Goal: Find specific page/section: Find specific page/section

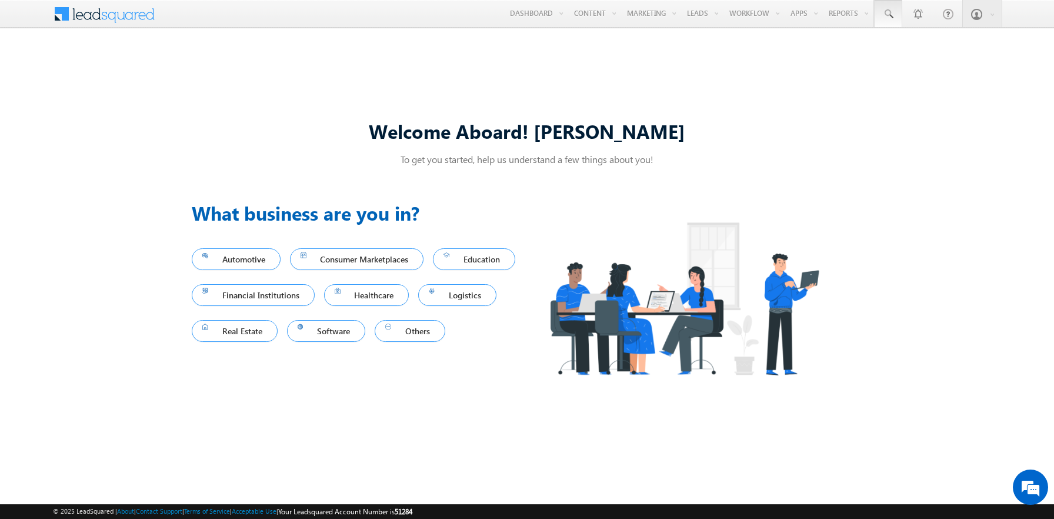
click at [888, 14] on span at bounding box center [888, 14] width 12 height 12
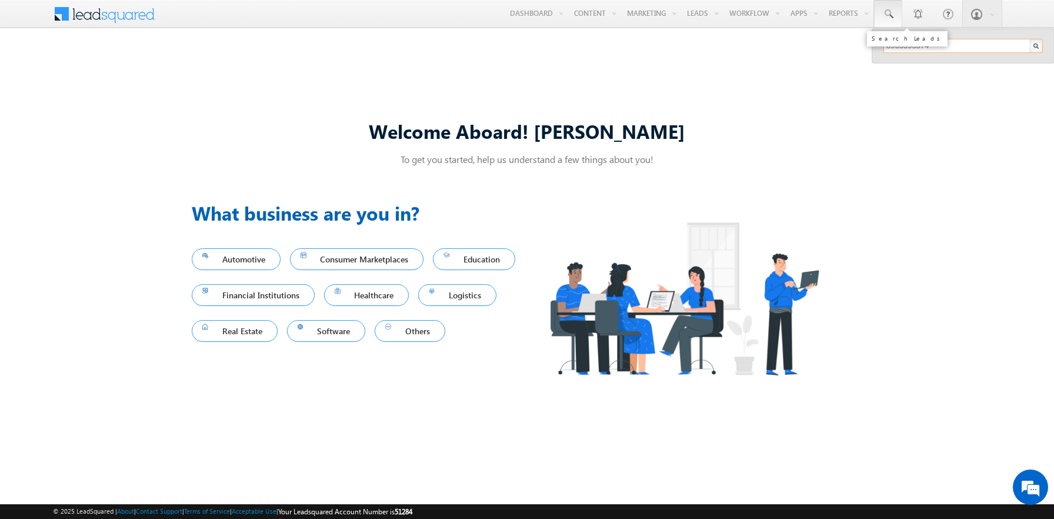
type input "8963395374"
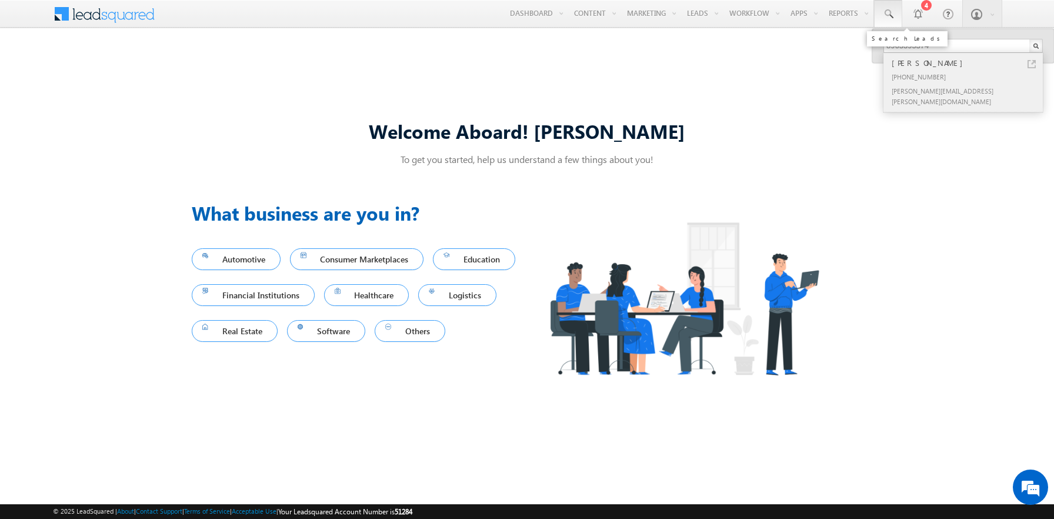
click at [968, 63] on div "[PERSON_NAME]" at bounding box center [968, 62] width 158 height 13
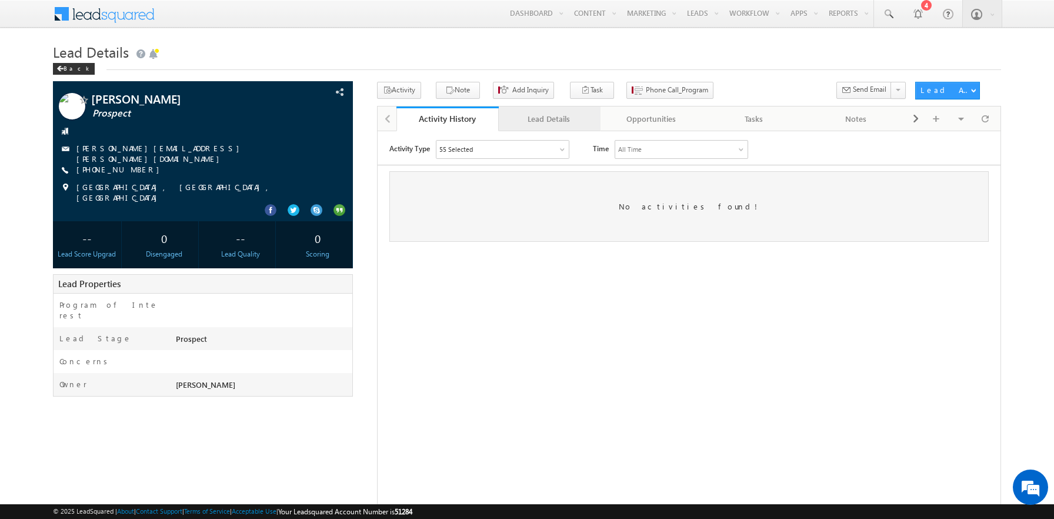
click at [549, 119] on div "Lead Details" at bounding box center [549, 119] width 82 height 14
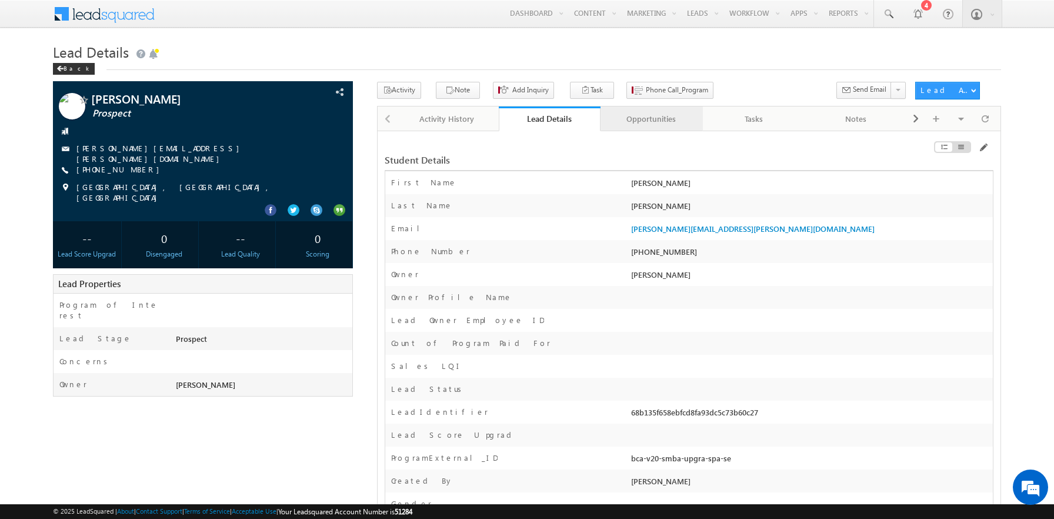
click at [651, 119] on div "Opportunities" at bounding box center [651, 119] width 82 height 14
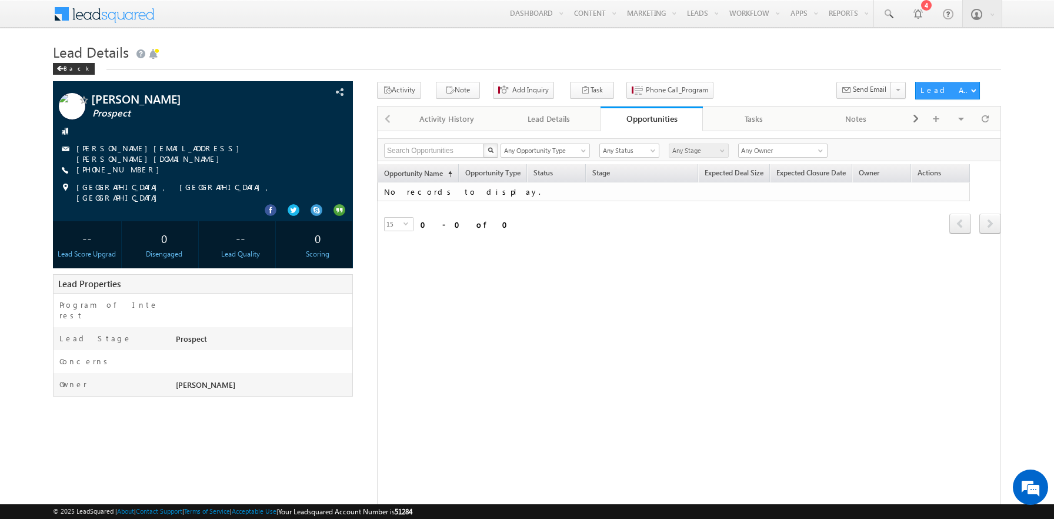
click at [112, 12] on span at bounding box center [111, 12] width 85 height 21
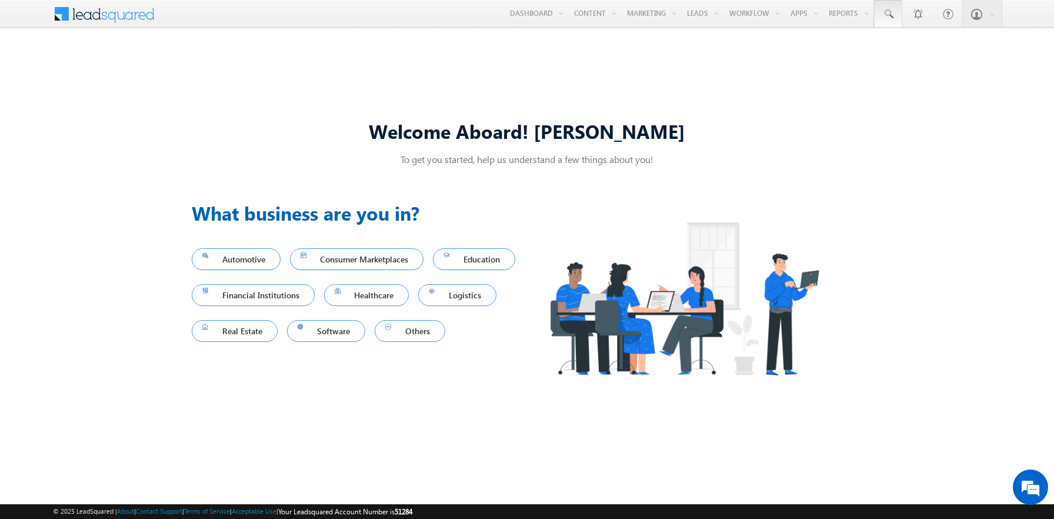
click at [888, 14] on span at bounding box center [888, 14] width 12 height 12
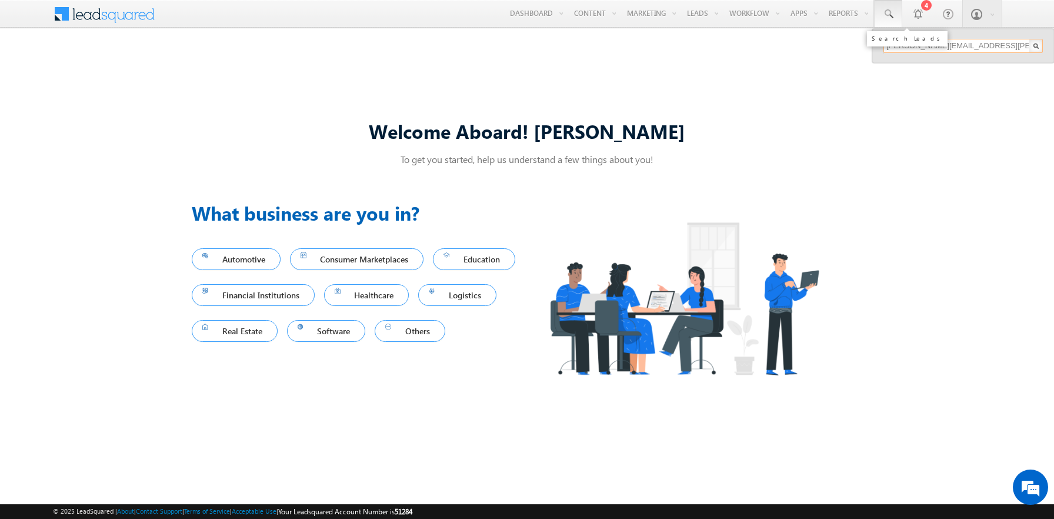
type input "sudheer.setty+P1L@upgrad.com"
